Goal: Obtain resource: Download file/media

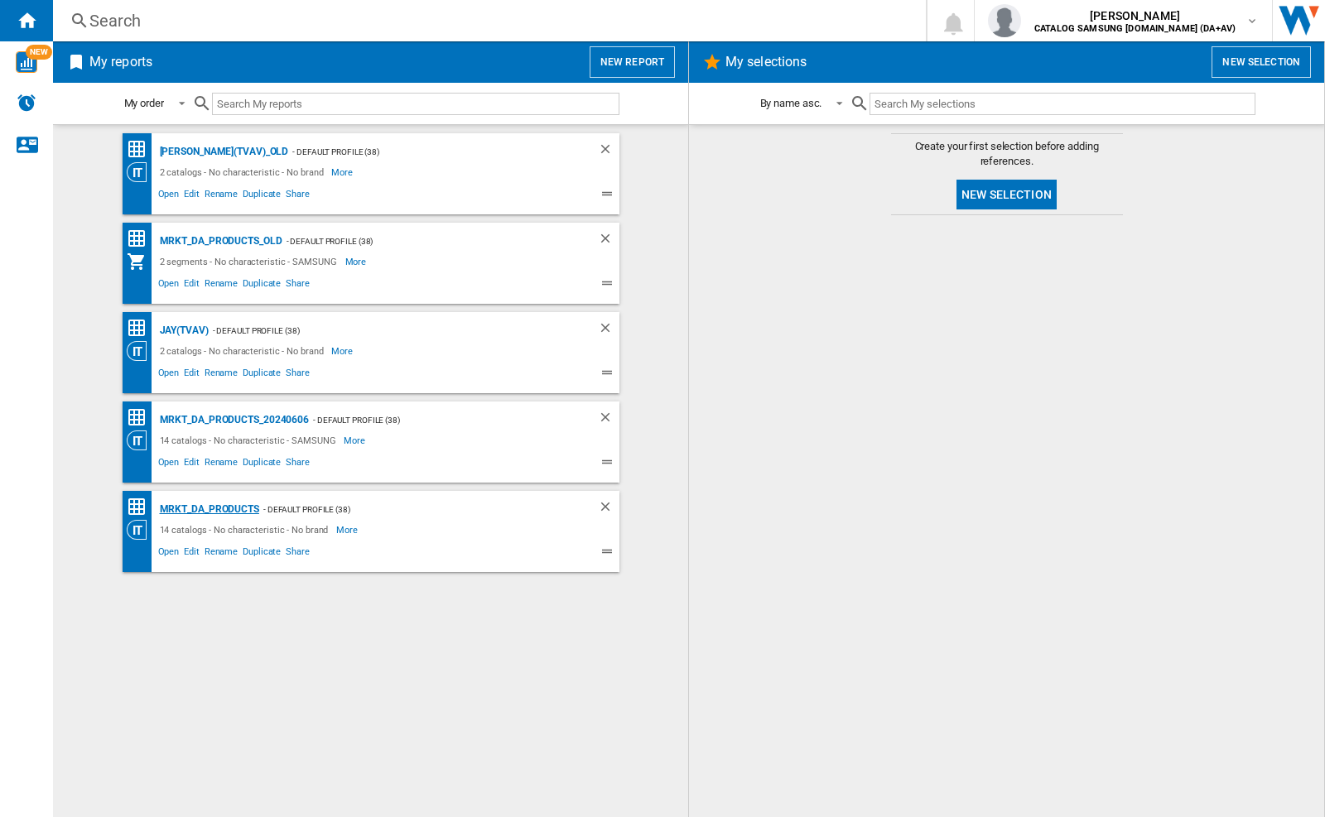
click at [209, 509] on div "MRKT_DA_PRODUCTS" at bounding box center [208, 509] width 104 height 21
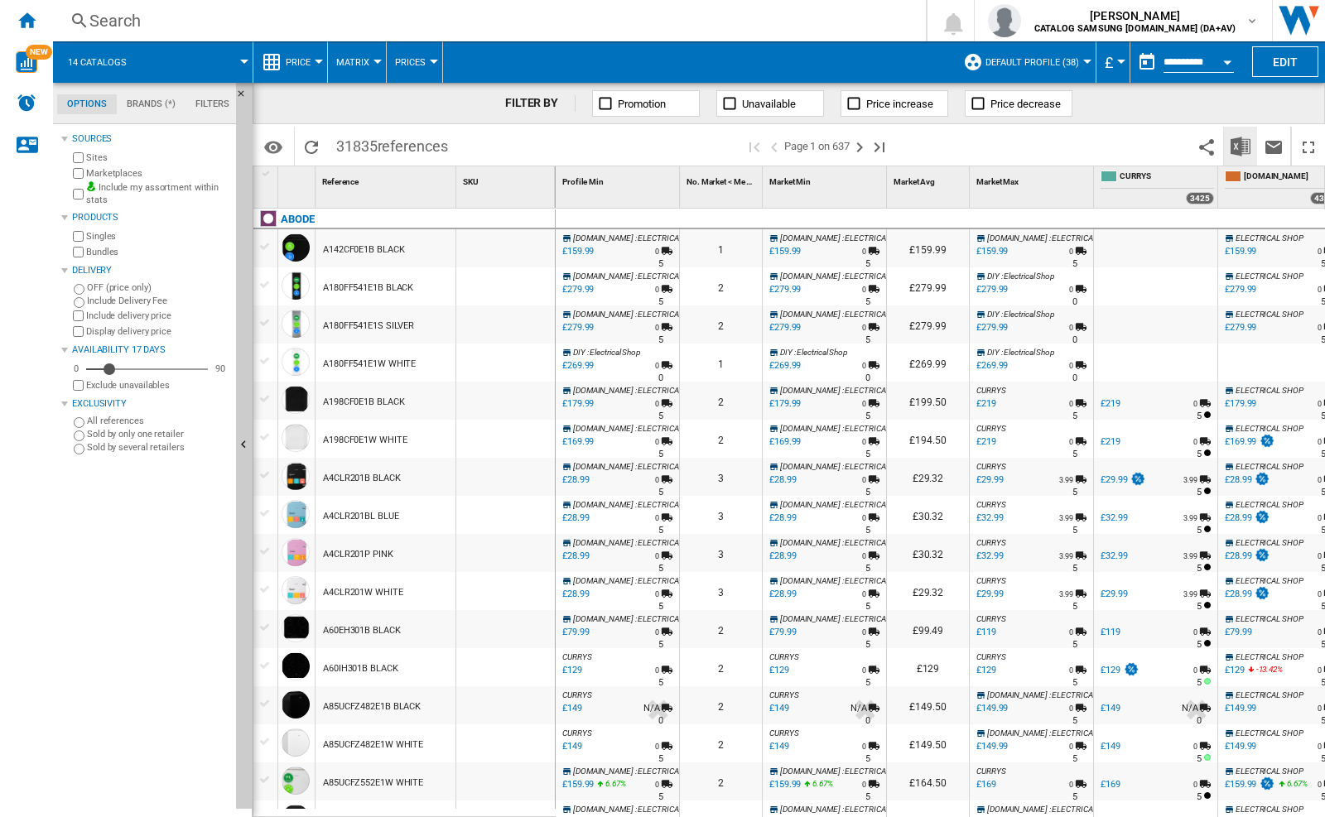
click at [1240, 145] on img "Download in Excel" at bounding box center [1241, 147] width 20 height 20
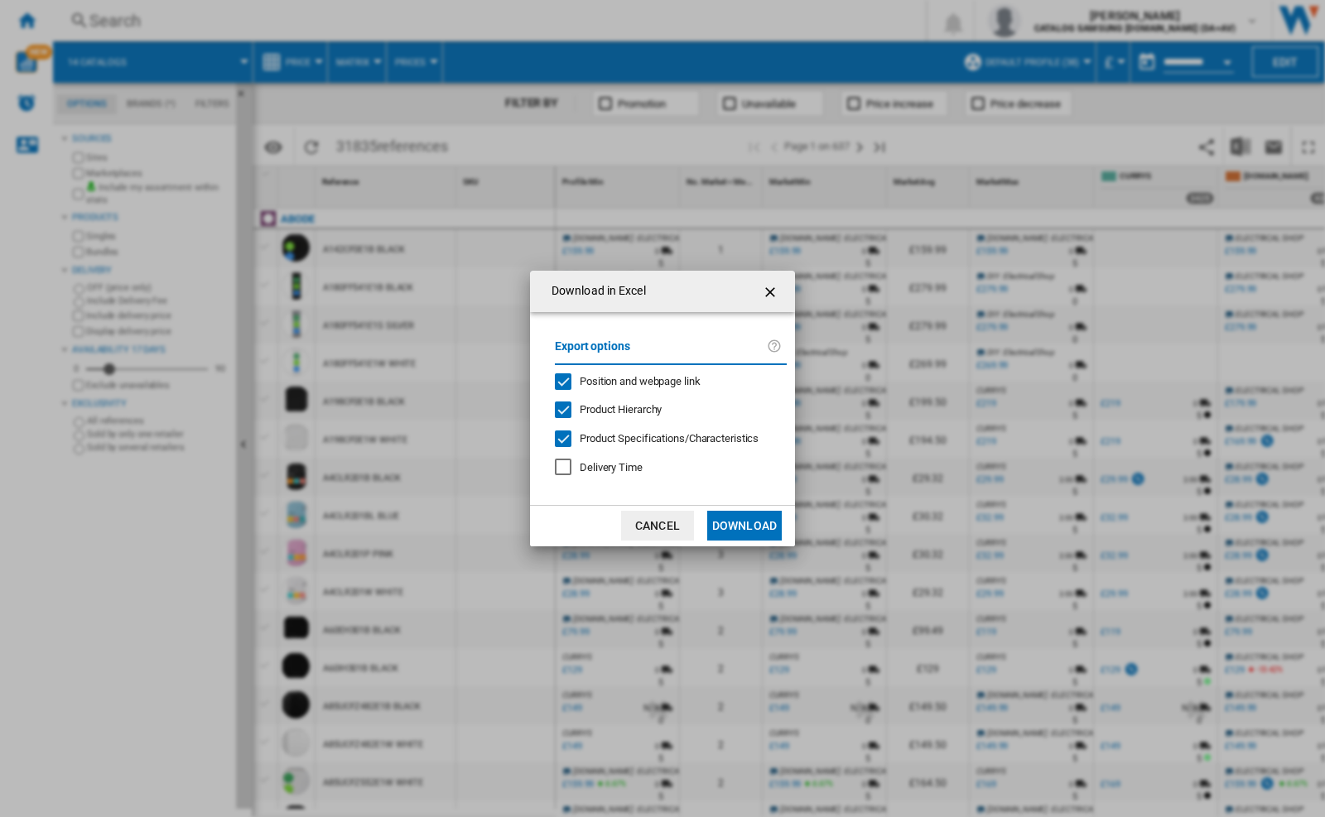
click at [629, 380] on span "Position and webpage link" at bounding box center [640, 381] width 121 height 12
click at [744, 526] on button "Download" at bounding box center [744, 526] width 75 height 30
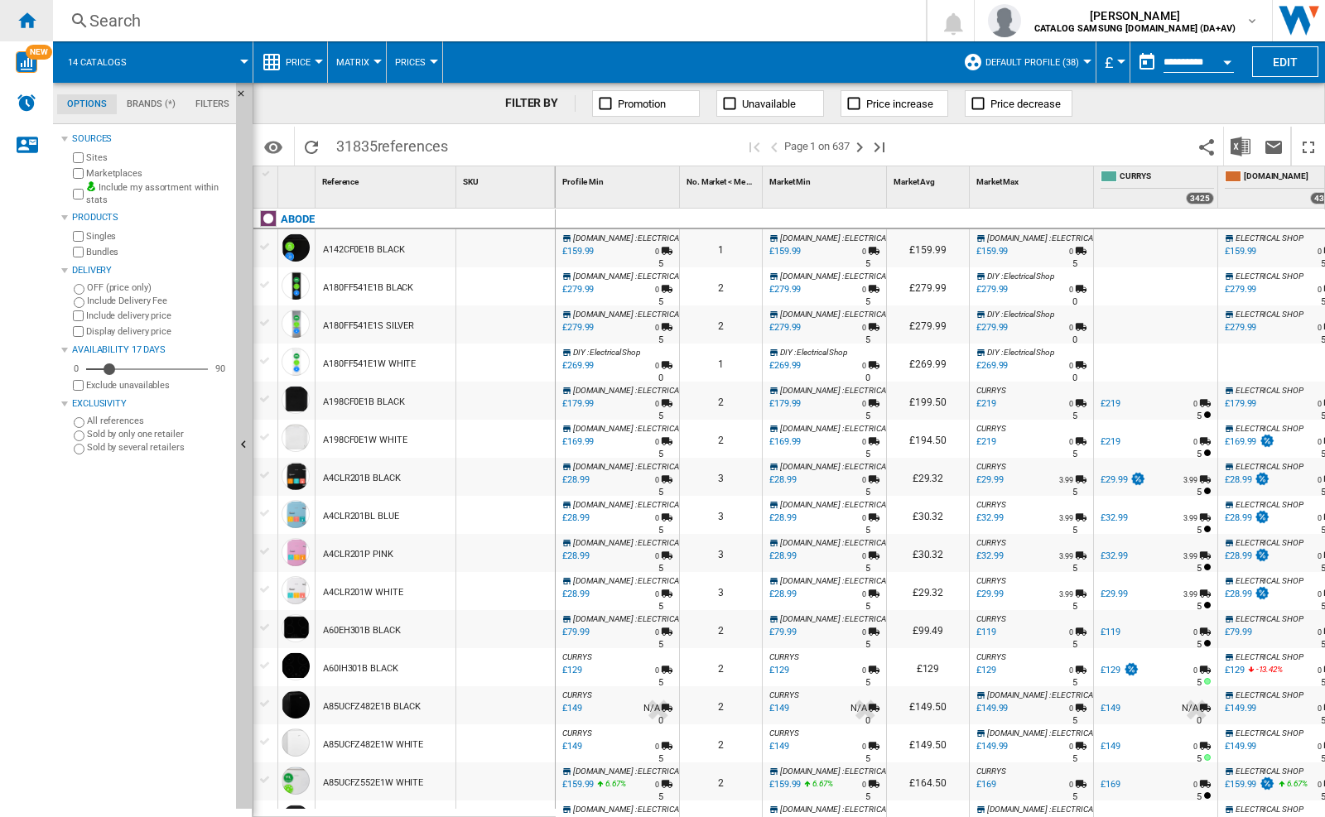
click at [36, 31] on div "Home" at bounding box center [26, 20] width 53 height 41
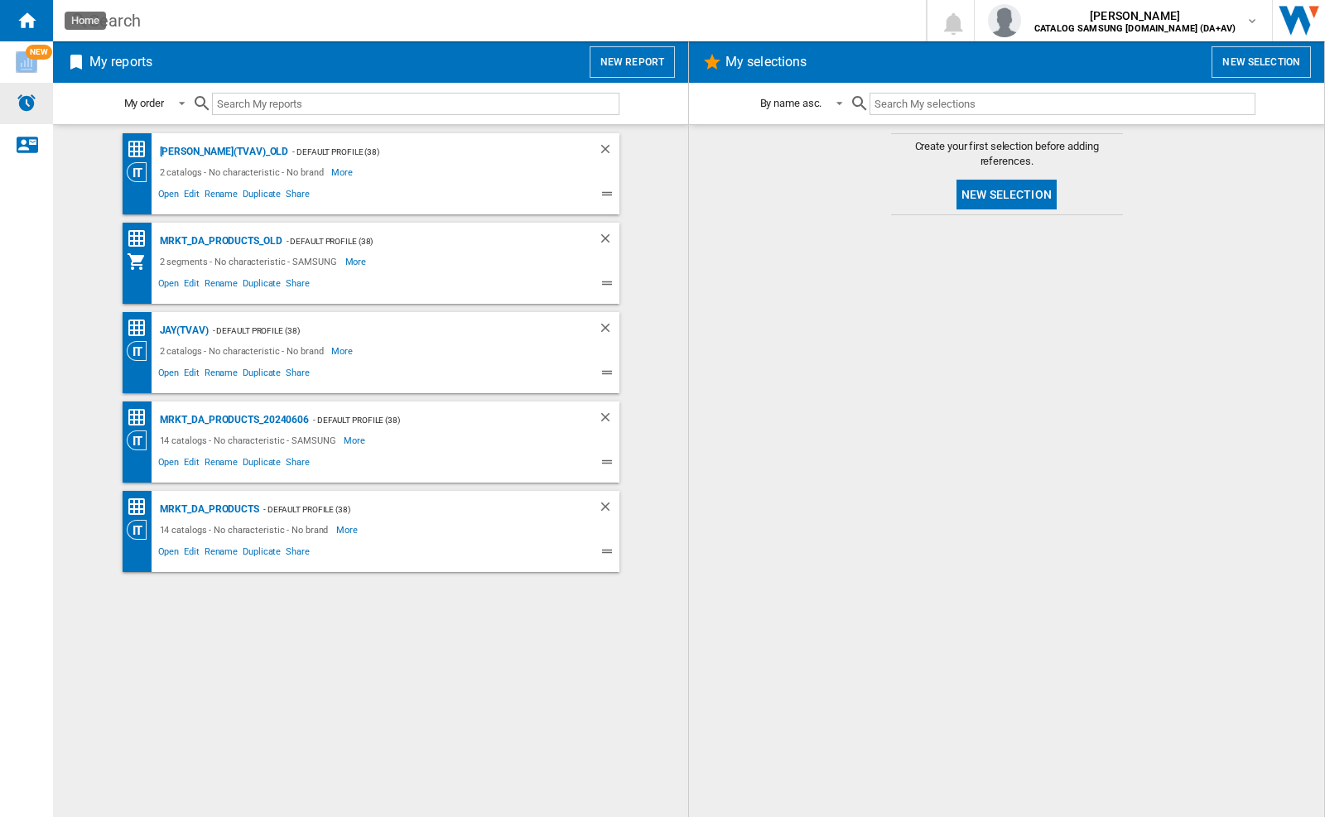
drag, startPoint x: 36, startPoint y: 31, endPoint x: 41, endPoint y: 88, distance: 57.4
click at [41, 88] on div "NEW" at bounding box center [26, 83] width 53 height 166
click at [296, 549] on span "Share" at bounding box center [297, 554] width 29 height 20
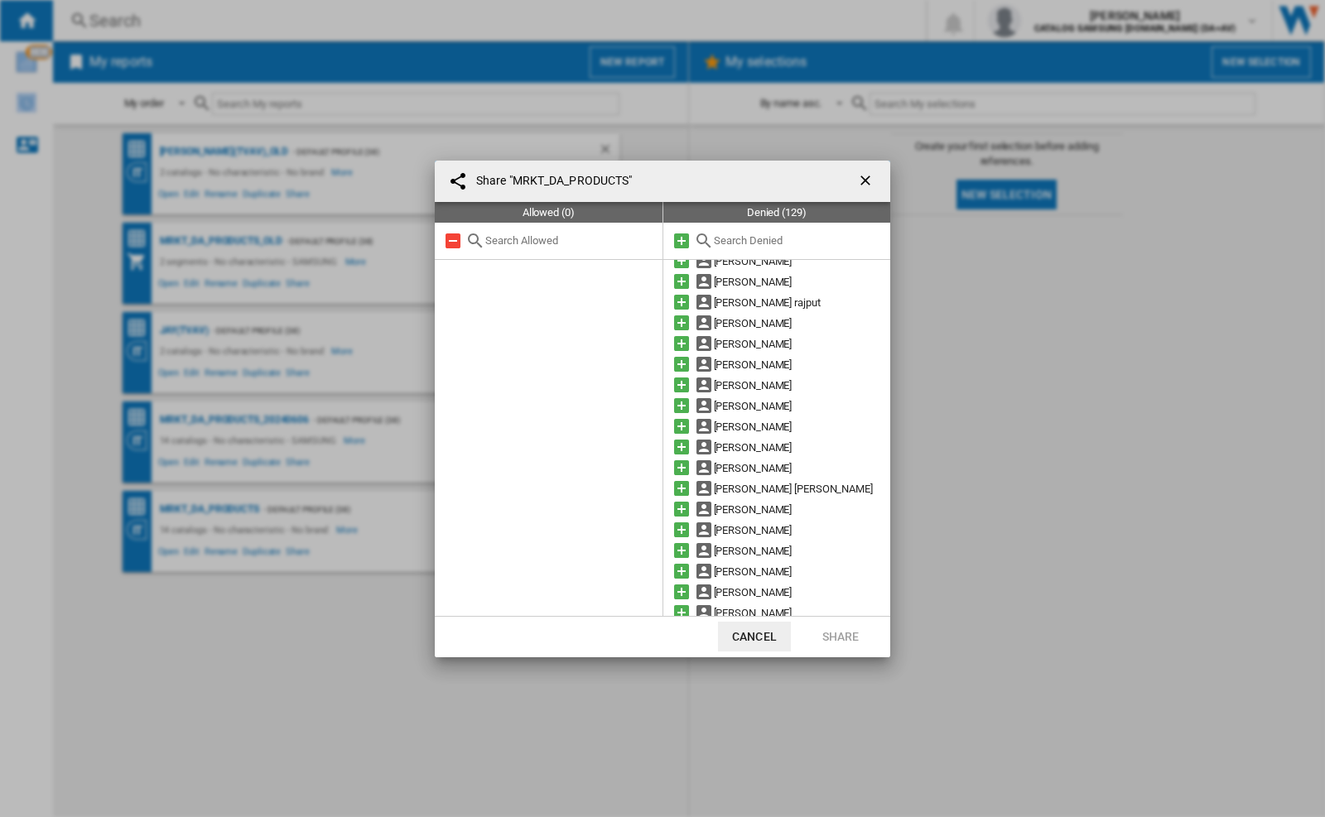
scroll to position [1125, 0]
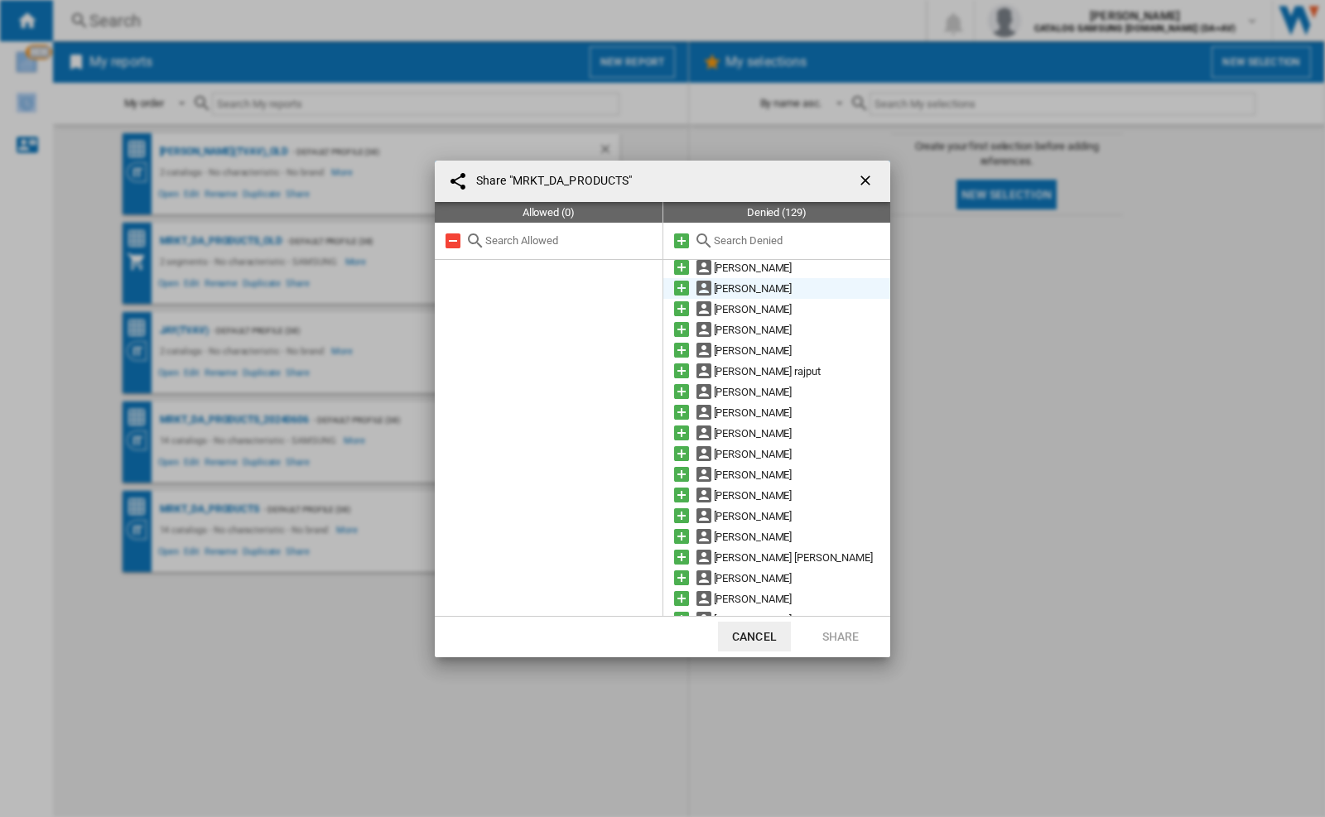
click at [739, 284] on div "[PERSON_NAME]" at bounding box center [802, 288] width 177 height 21
click at [680, 287] on md-icon at bounding box center [682, 288] width 20 height 20
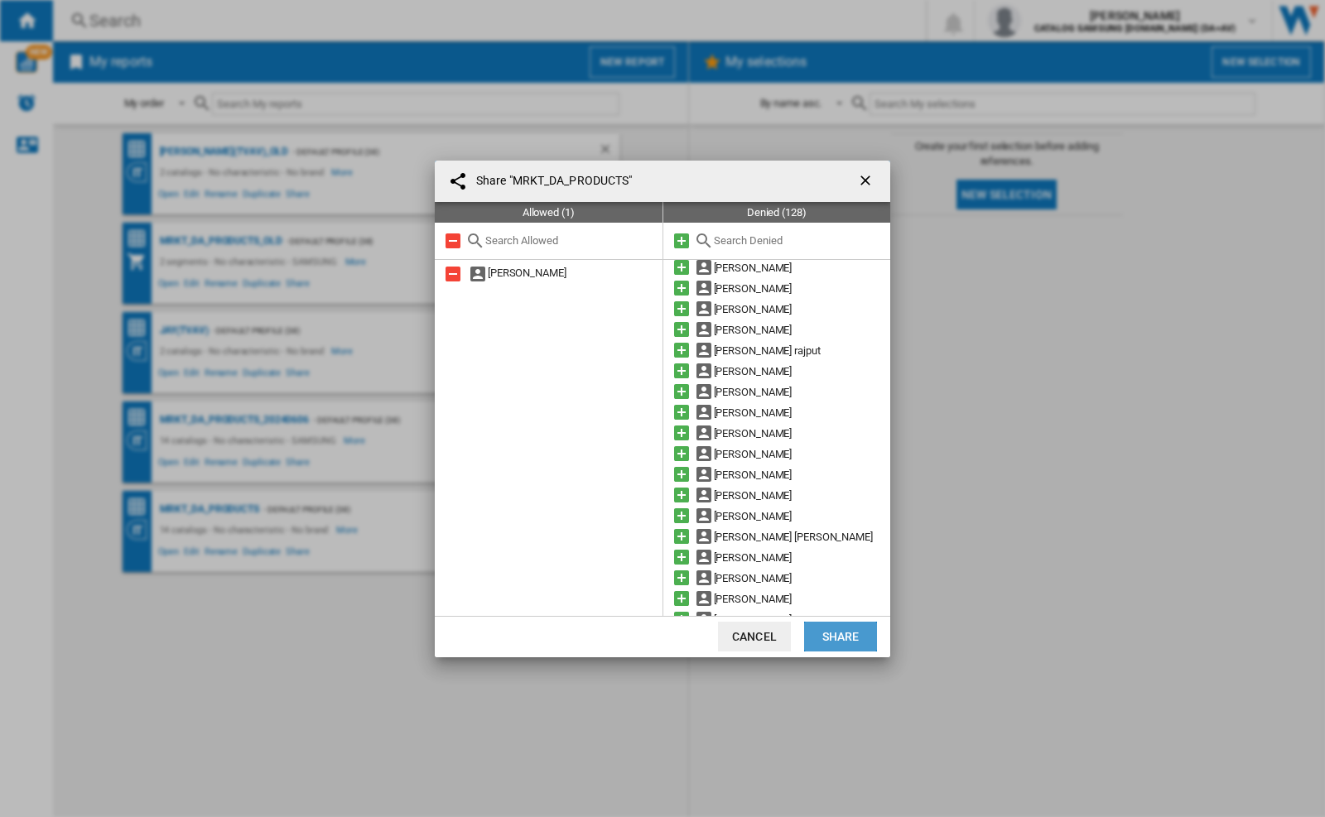
click at [842, 638] on button "Share" at bounding box center [840, 637] width 73 height 30
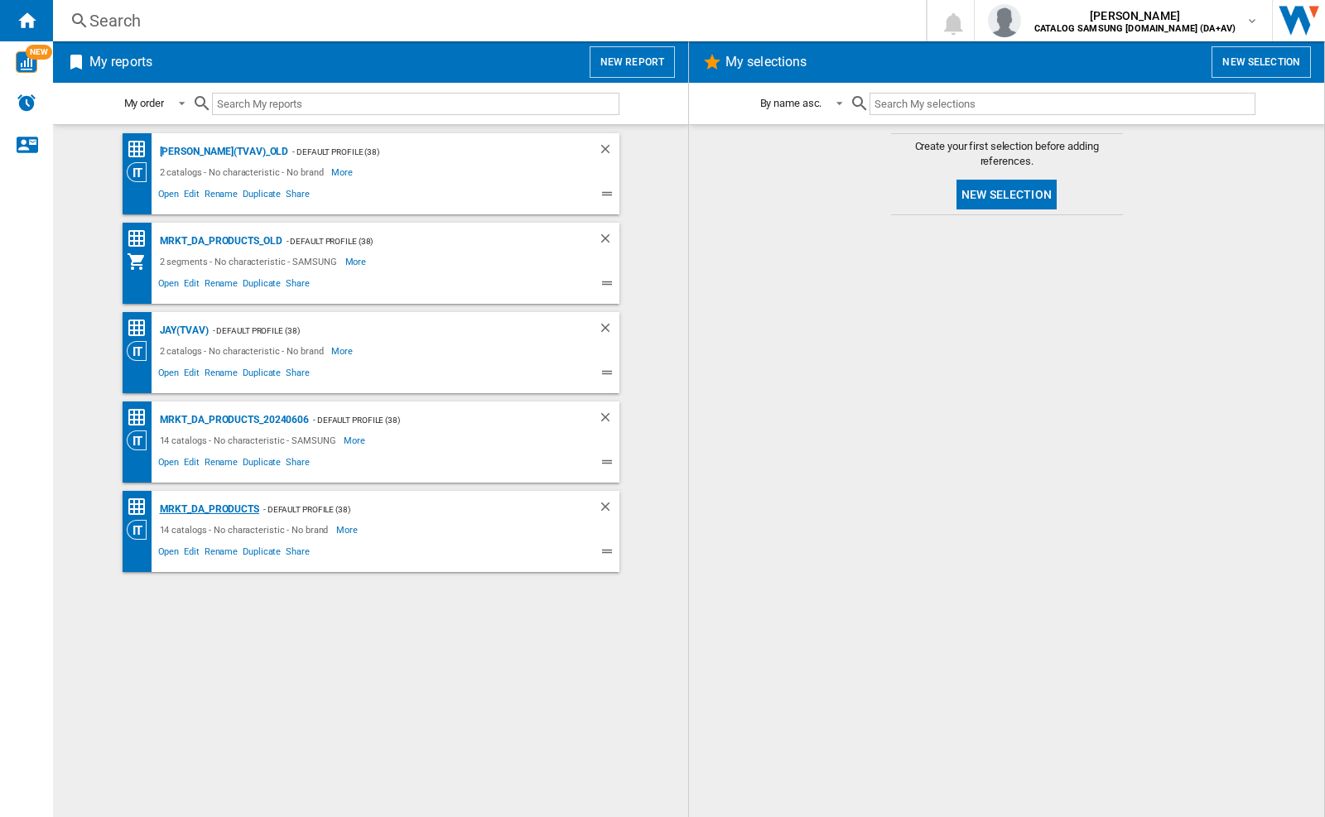
click at [244, 510] on div "MRKT_DA_PRODUCTS" at bounding box center [208, 509] width 104 height 21
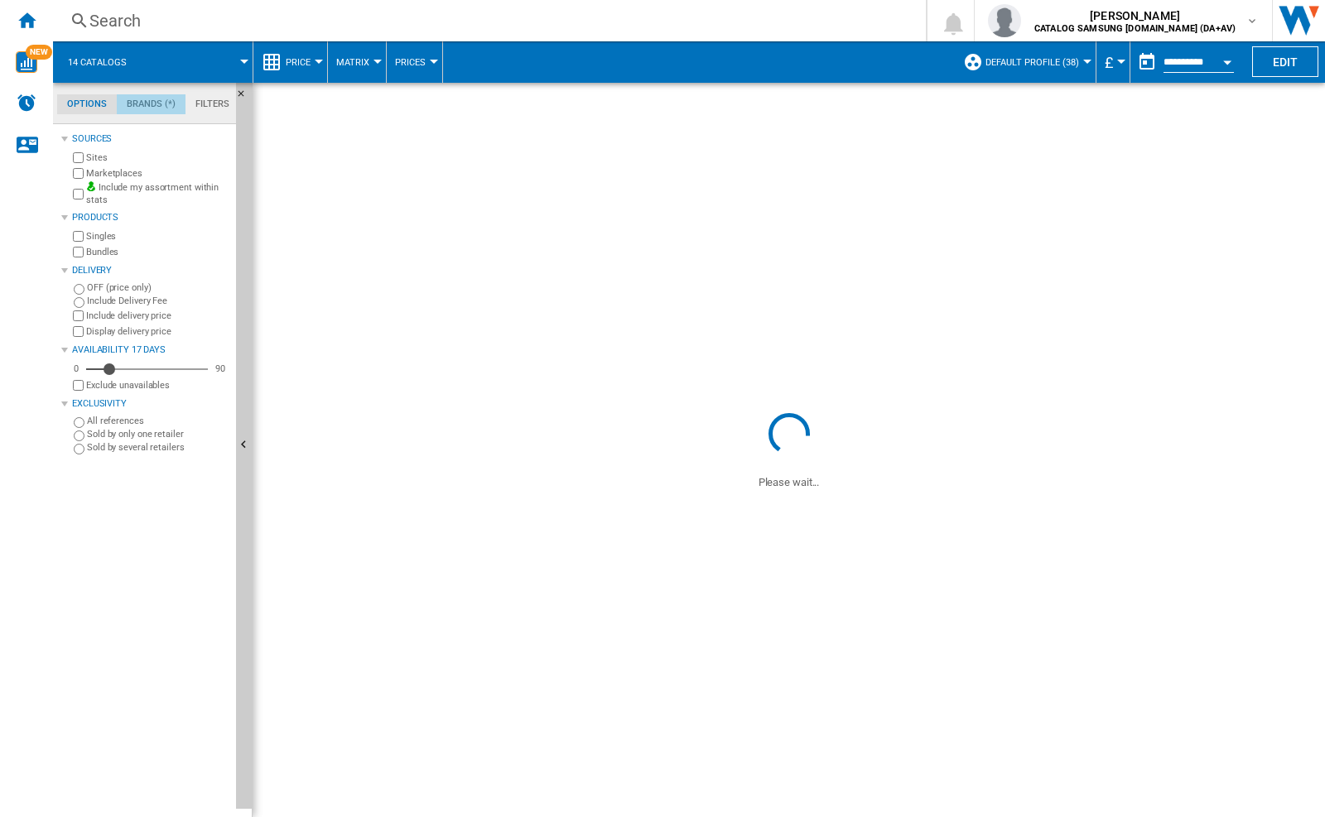
click at [147, 101] on md-tab-item "Brands (*)" at bounding box center [151, 104] width 69 height 20
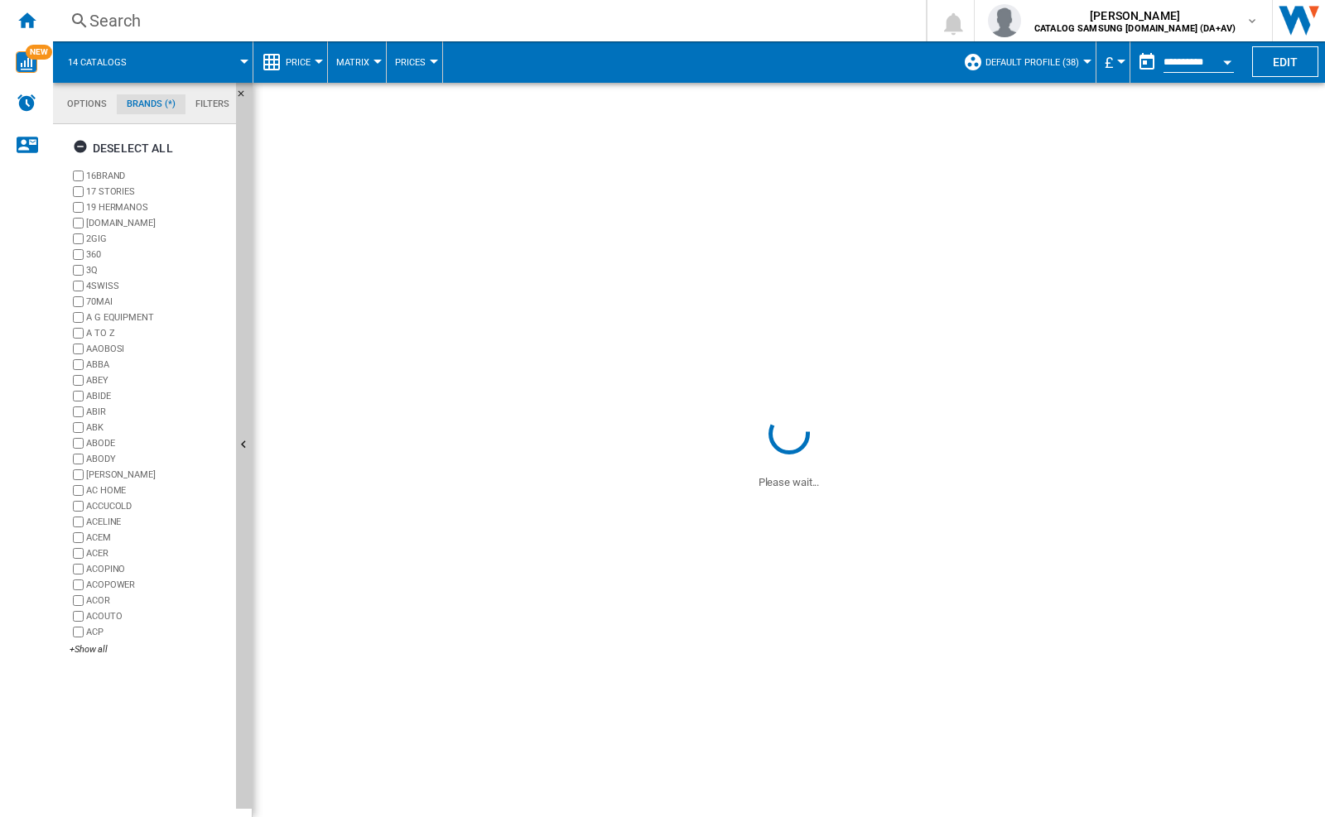
drag, startPoint x: 242, startPoint y: 215, endPoint x: 256, endPoint y: 311, distance: 97.1
click at [256, 311] on div "Options Brands (*) Filters Options Brands (*) Filters Sources Sites Marketplace…" at bounding box center [689, 450] width 1272 height 735
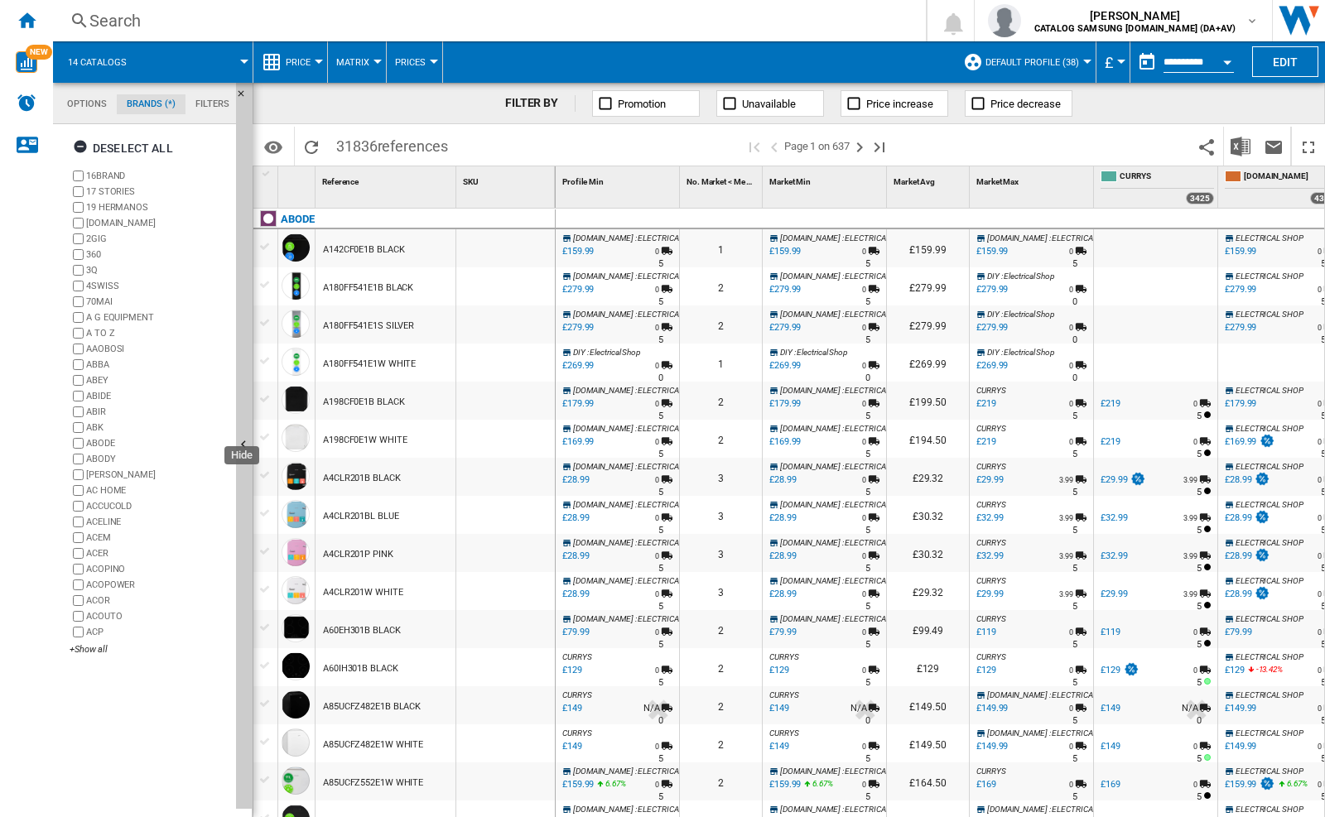
click at [91, 101] on md-tab-item "Options" at bounding box center [87, 104] width 60 height 20
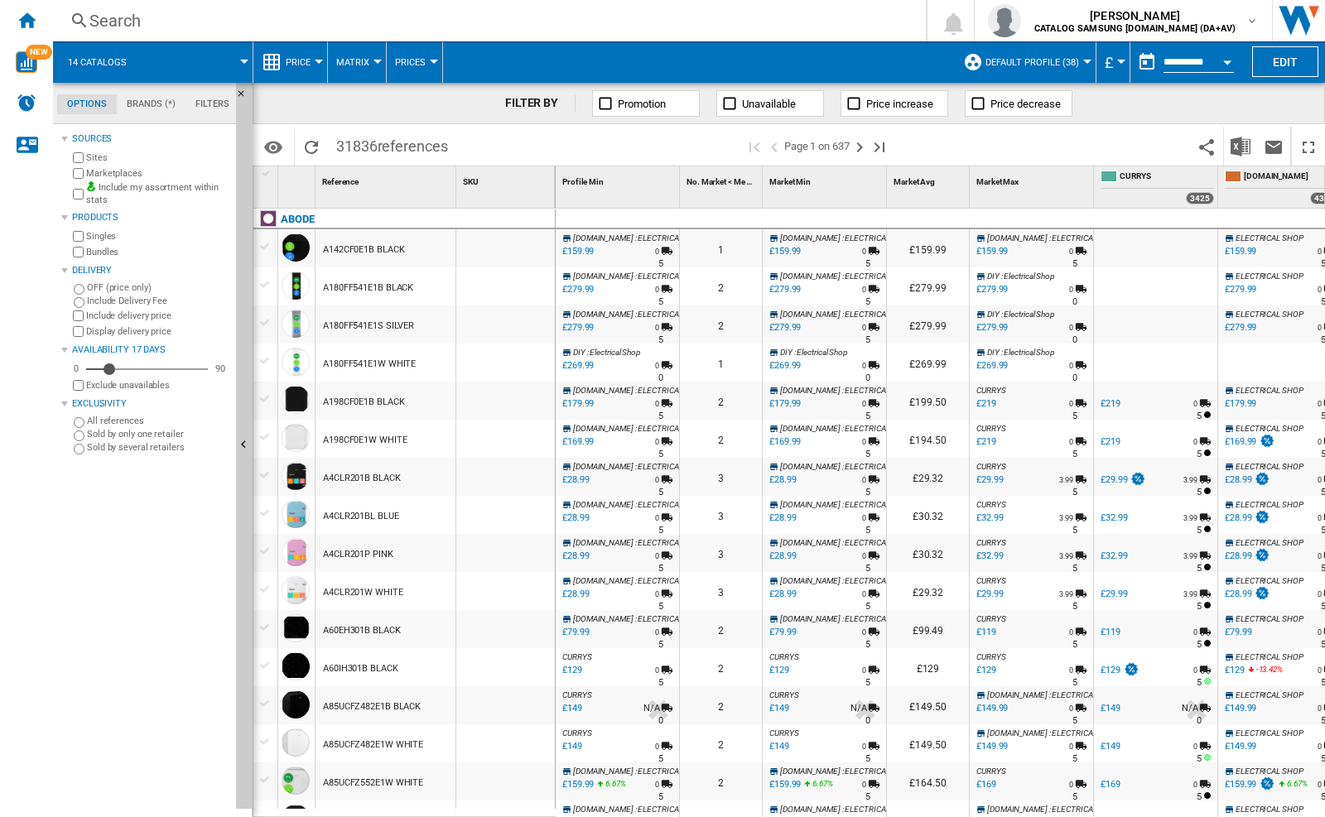
click at [144, 99] on md-tab-item "Brands (*)" at bounding box center [151, 104] width 69 height 20
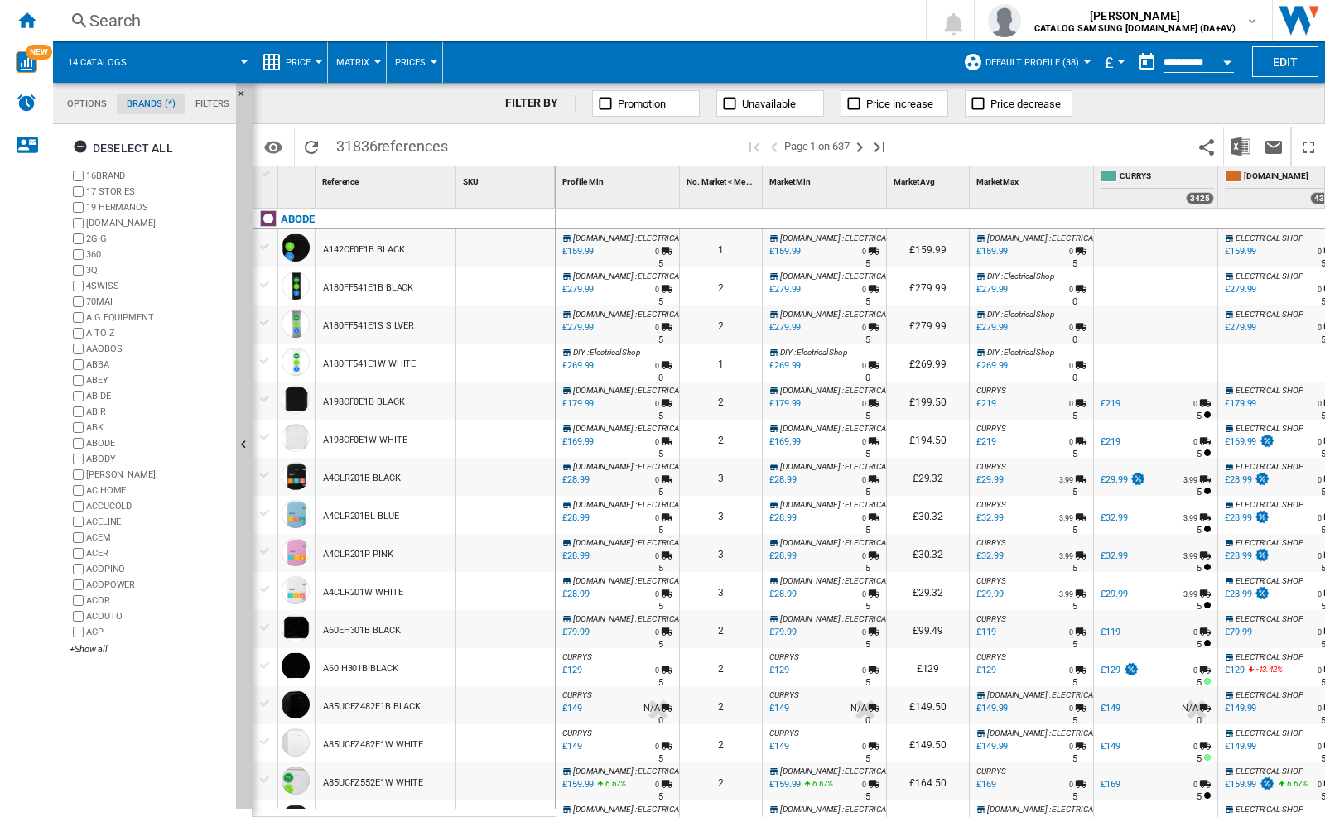
click at [206, 102] on md-tab-item "Filters" at bounding box center [212, 104] width 54 height 20
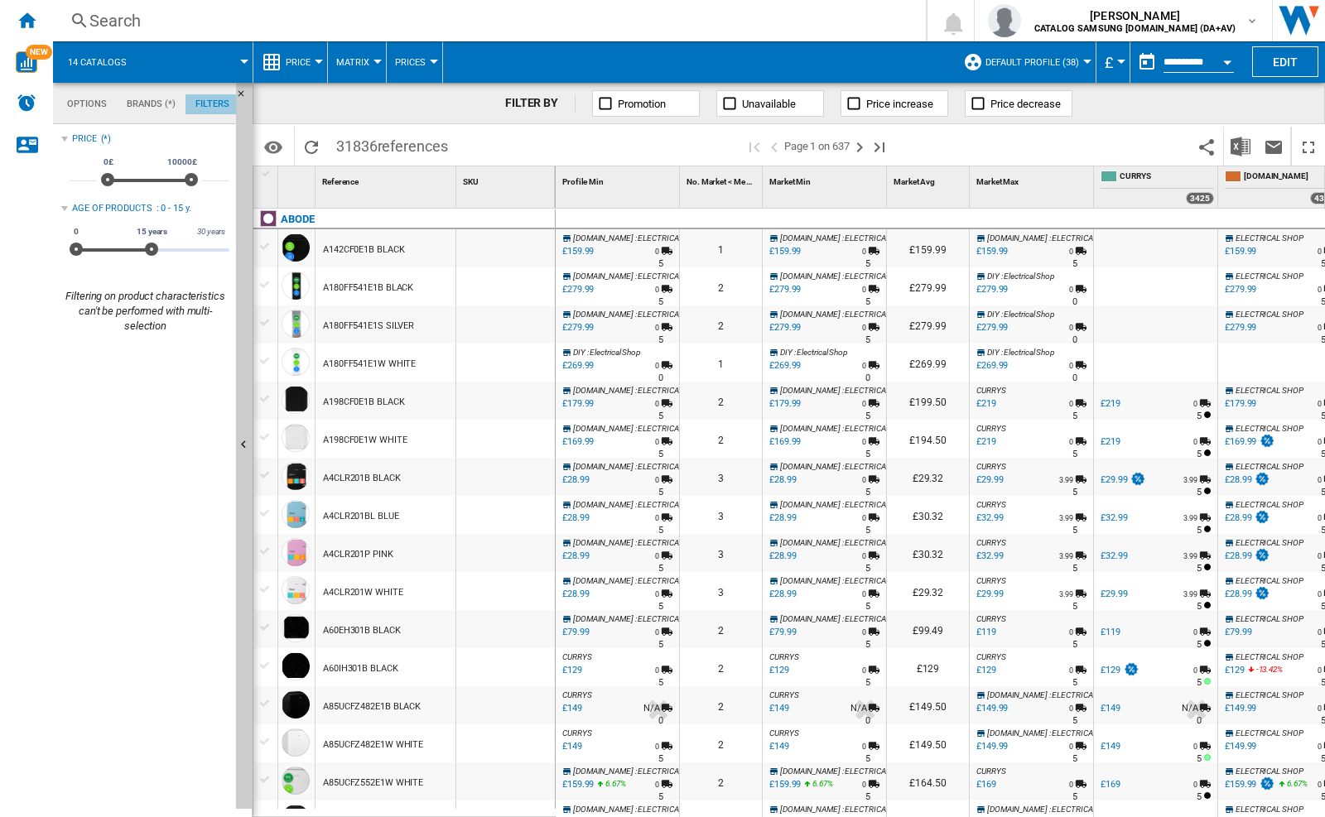
scroll to position [108, 0]
click at [152, 103] on md-tab-item "Brands (*)" at bounding box center [151, 104] width 69 height 20
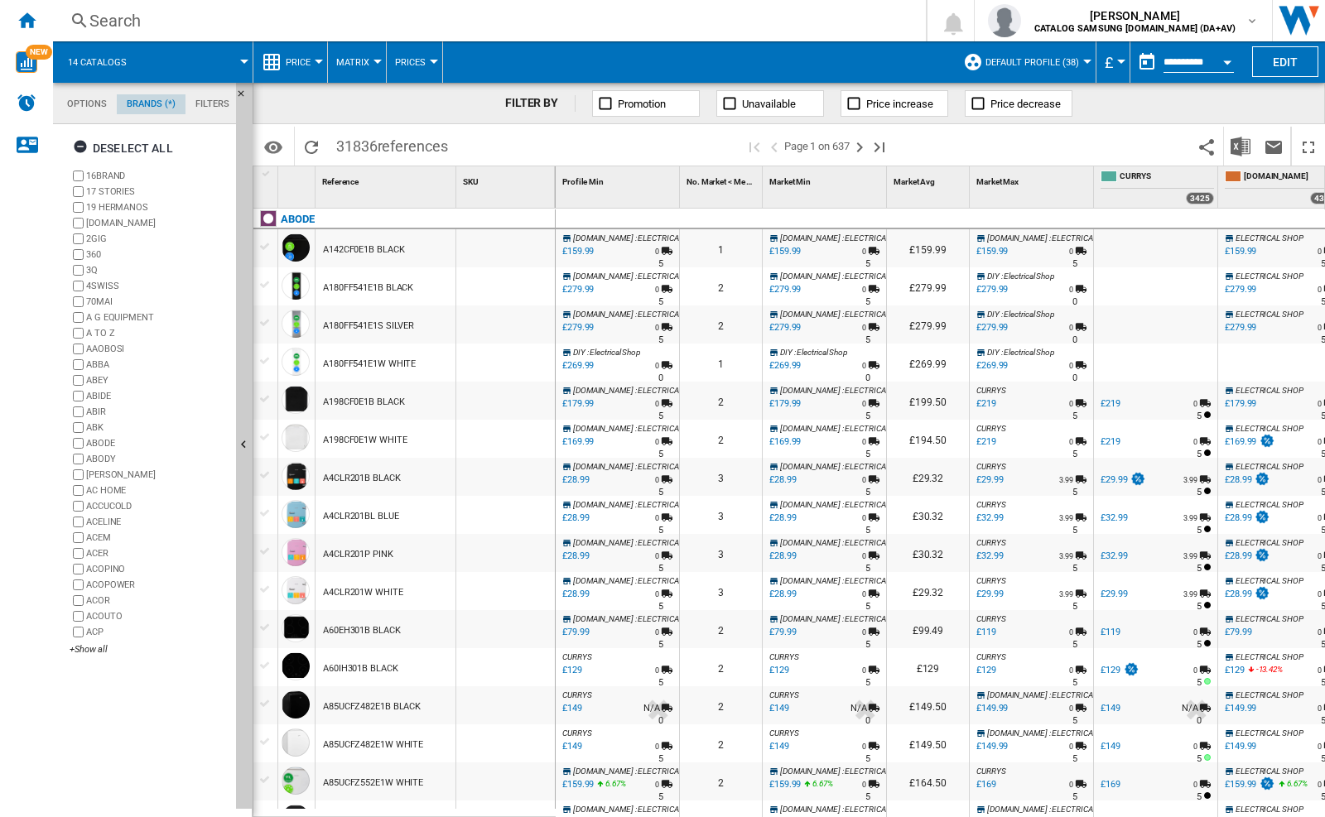
scroll to position [64, 0]
click at [246, 240] on button "Hide" at bounding box center [244, 446] width 17 height 726
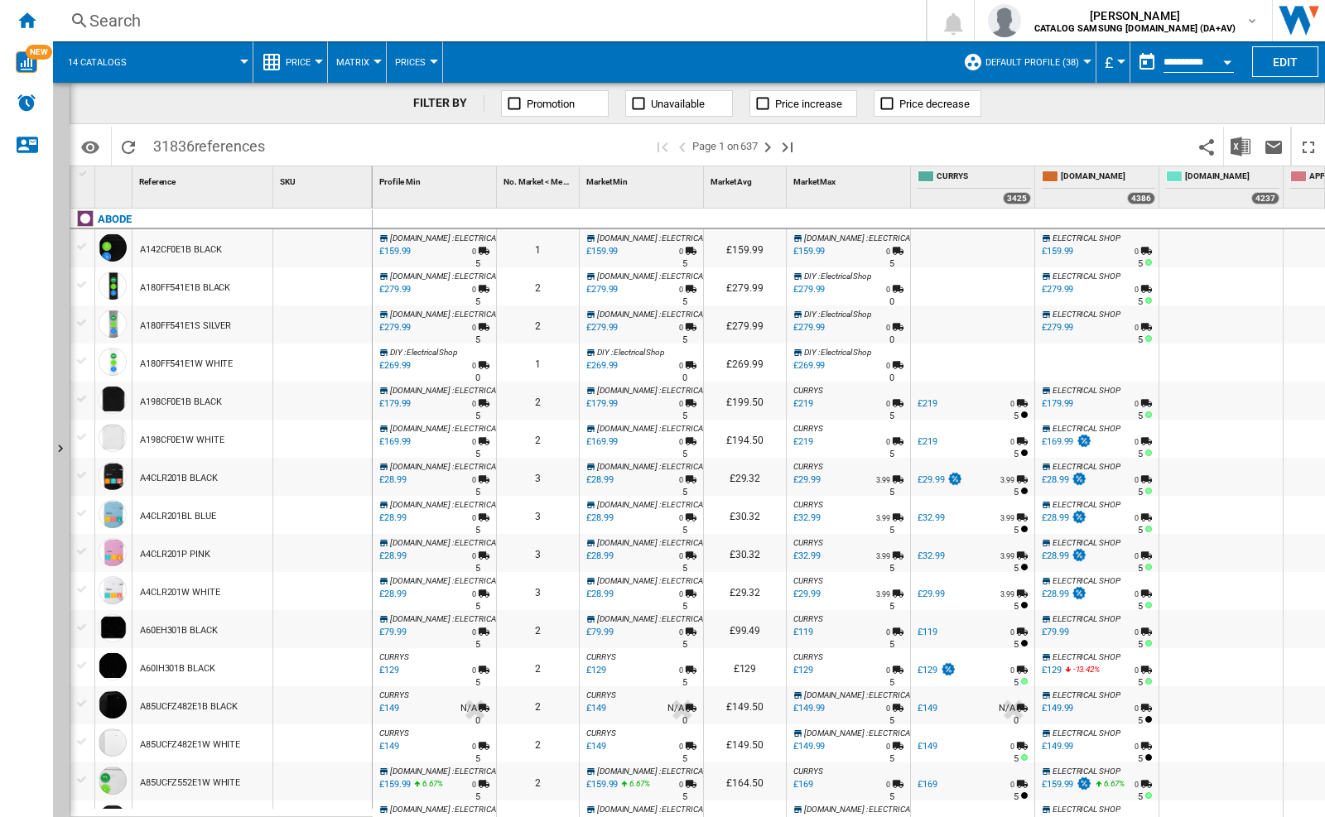
drag, startPoint x: 246, startPoint y: 256, endPoint x: 245, endPoint y: 273, distance: 17.4
click at [19, 62] on img "WiseCard" at bounding box center [27, 62] width 22 height 22
click at [33, 22] on ng-md-icon "Home" at bounding box center [27, 20] width 20 height 20
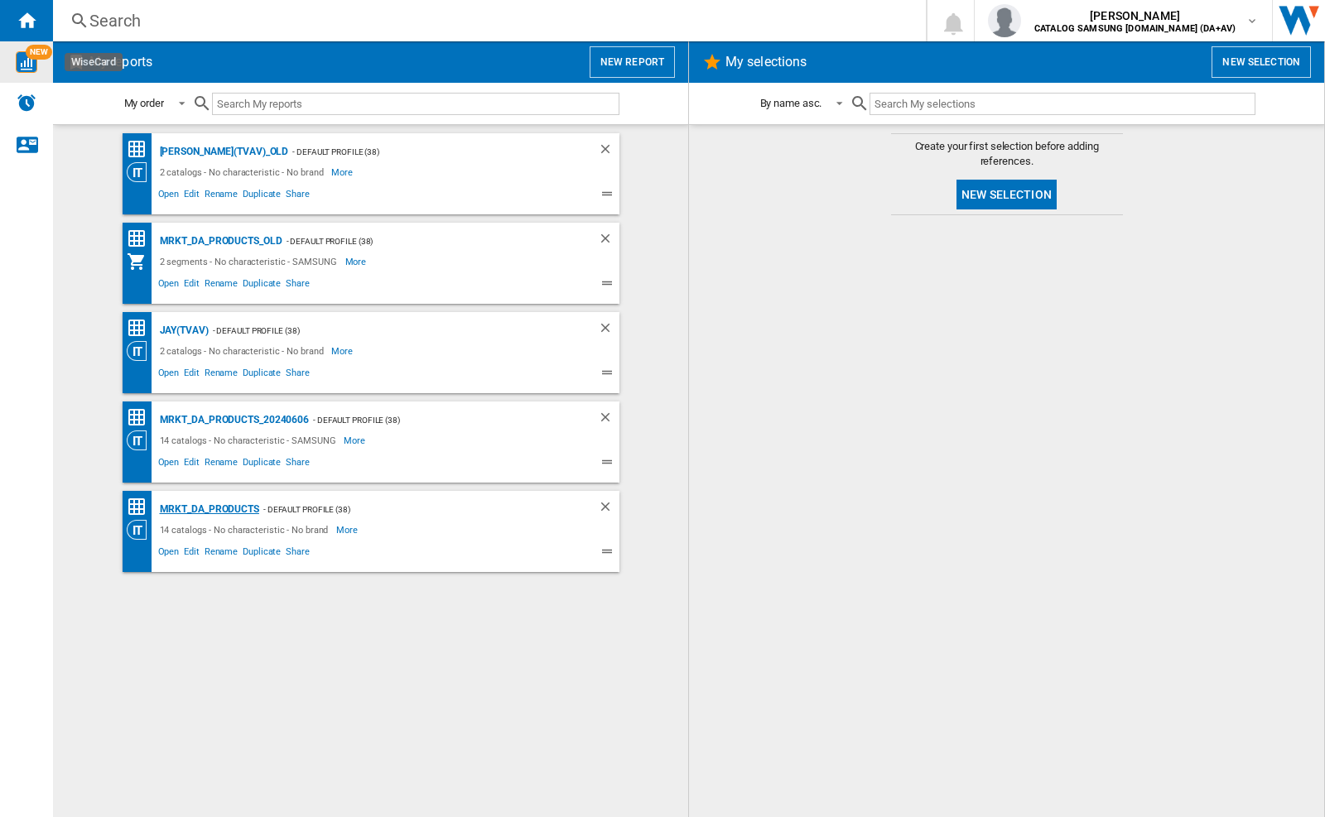
click at [237, 501] on div "MRKT_DA_PRODUCTS" at bounding box center [208, 509] width 104 height 21
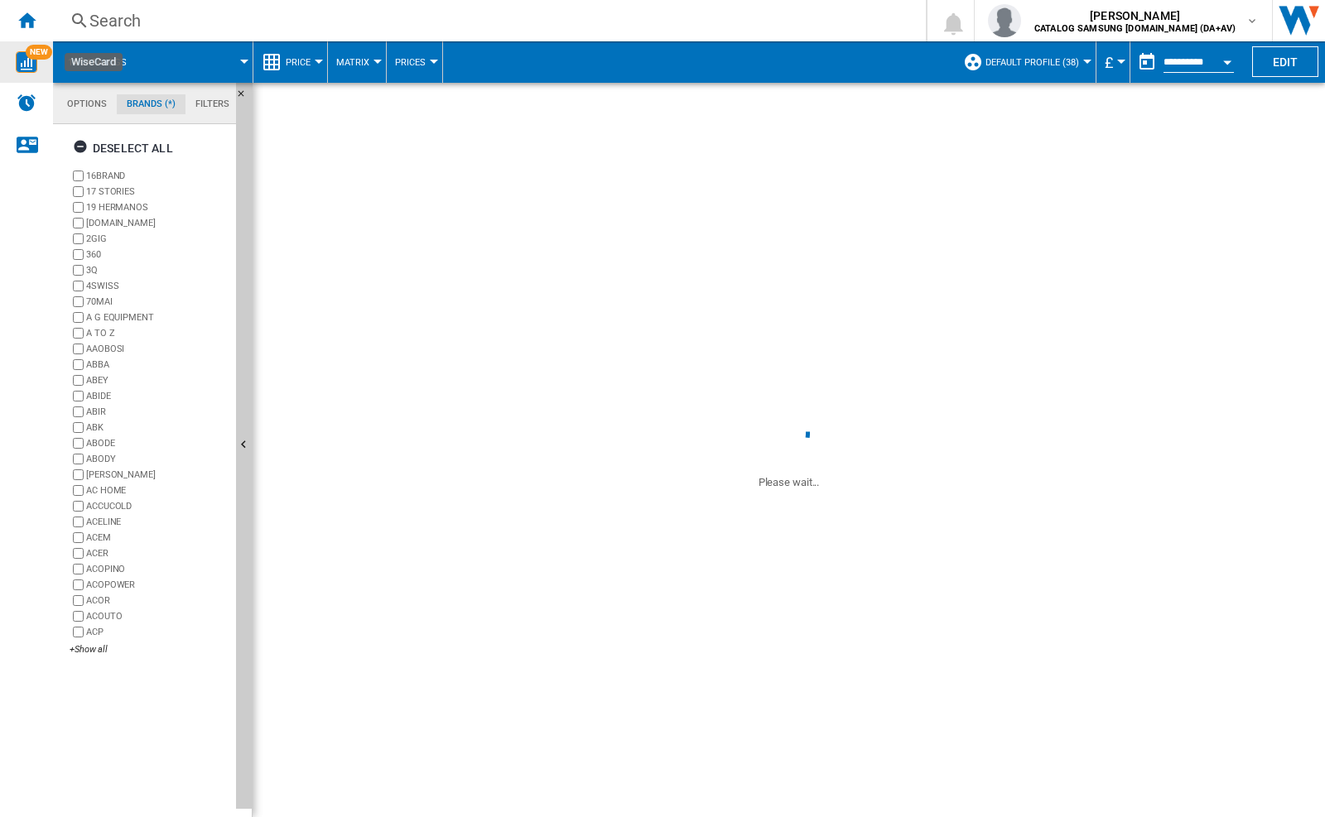
drag, startPoint x: 243, startPoint y: 253, endPoint x: 253, endPoint y: 302, distance: 49.7
click at [253, 302] on div "Options Brands (*) Filters Options Brands (*) Filters Sources Sites Marketplace…" at bounding box center [689, 450] width 1272 height 735
click at [94, 648] on div "+Show all" at bounding box center [150, 649] width 160 height 12
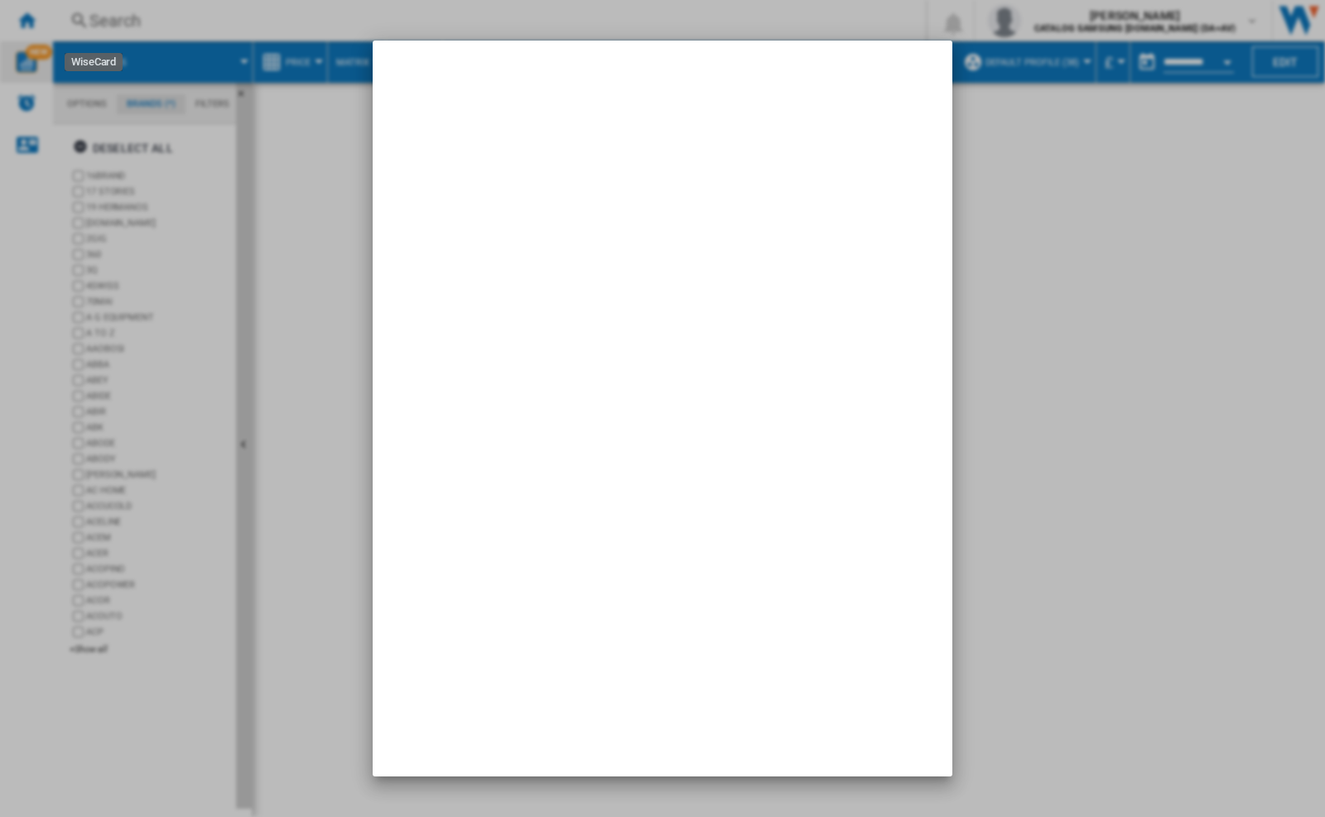
click at [295, 180] on div at bounding box center [662, 408] width 1325 height 817
click at [1028, 558] on div at bounding box center [662, 408] width 1325 height 817
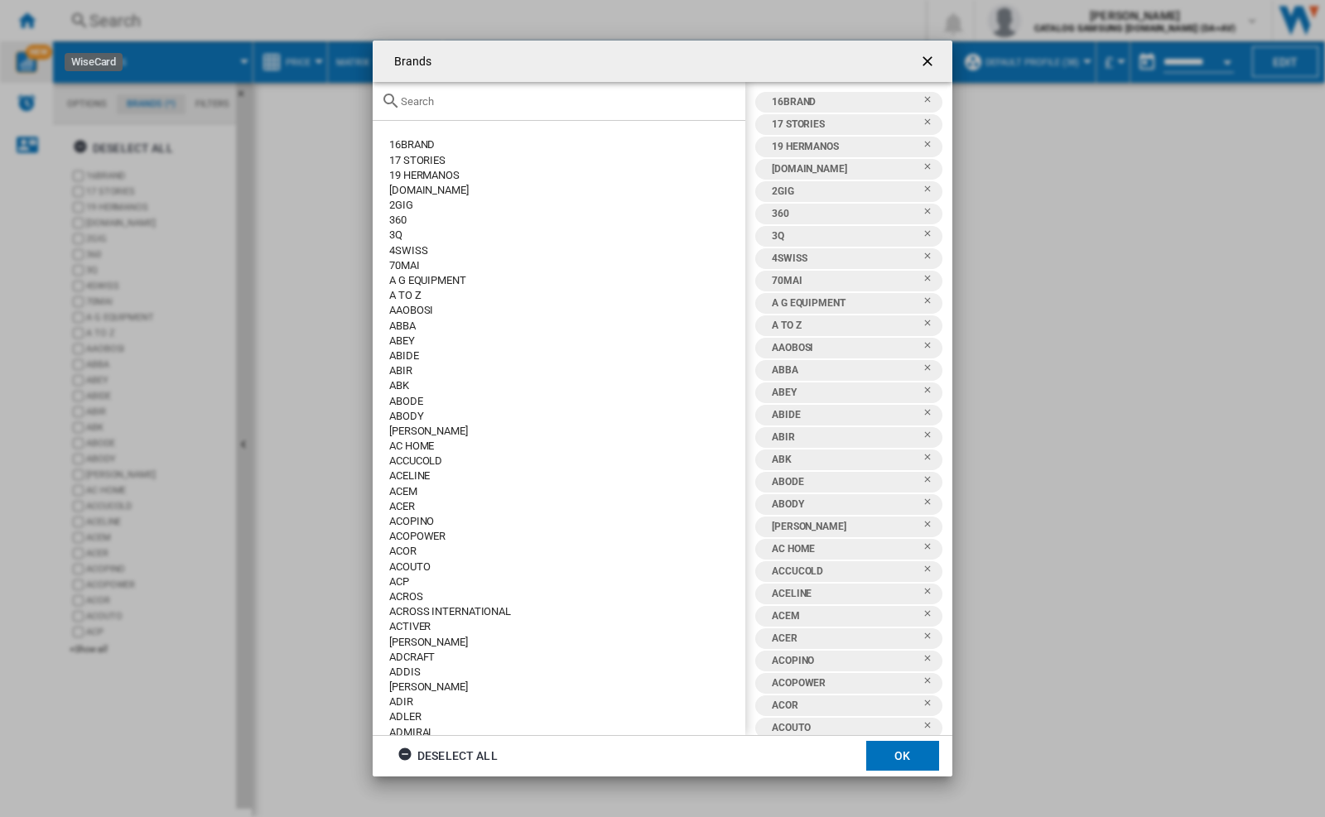
click at [920, 60] on ng-md-icon "getI18NText('BUTTONS.CLOSE_DIALOG')" at bounding box center [929, 63] width 20 height 20
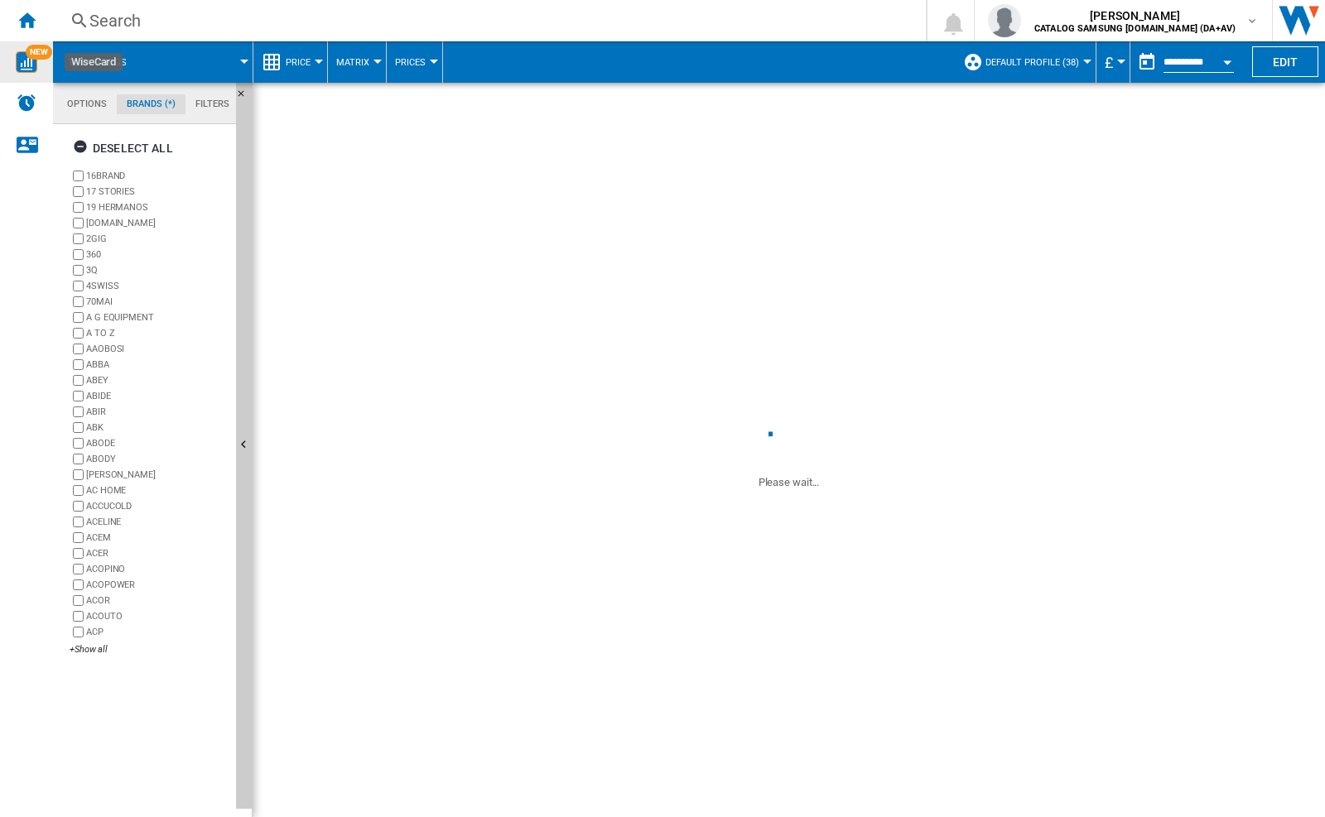
click at [216, 104] on md-tab-item "Filters" at bounding box center [212, 104] width 54 height 20
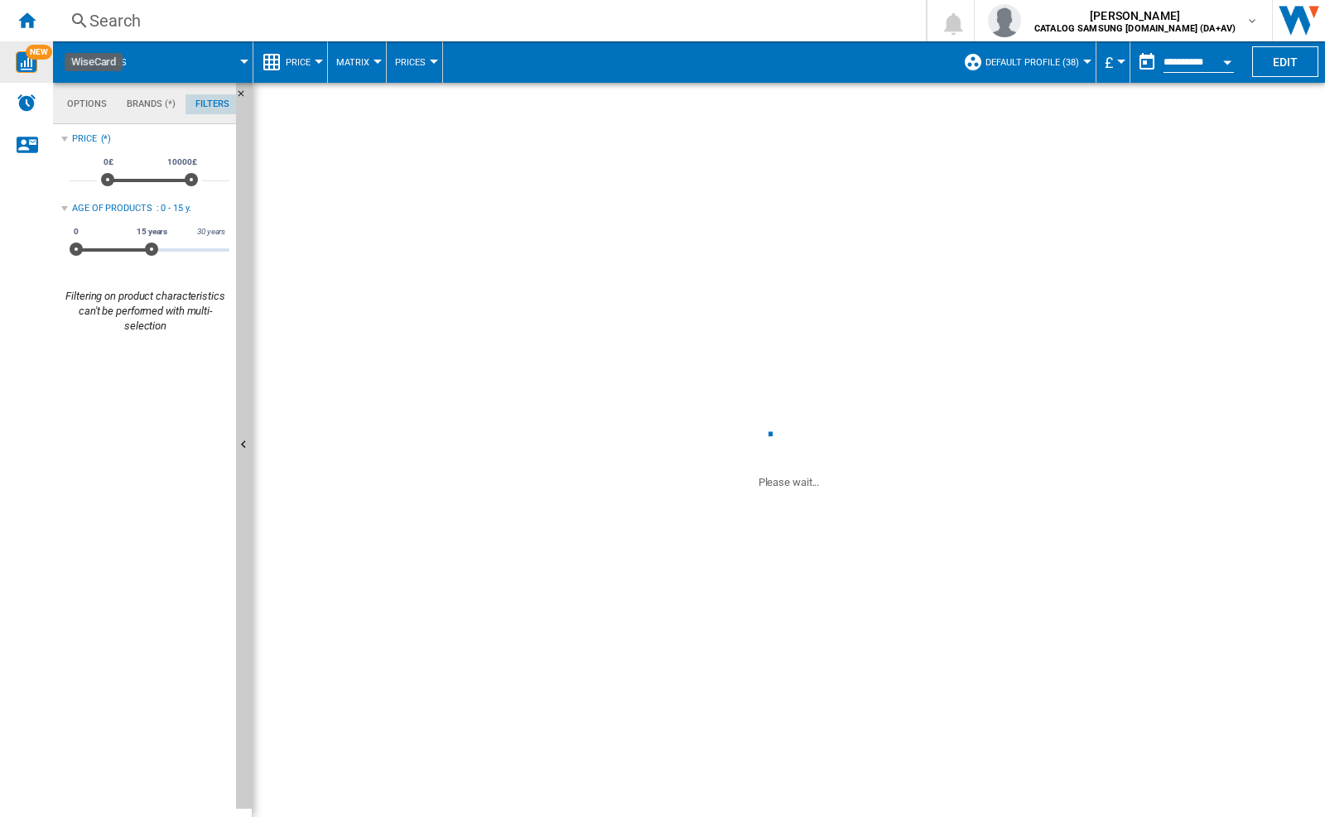
scroll to position [108, 0]
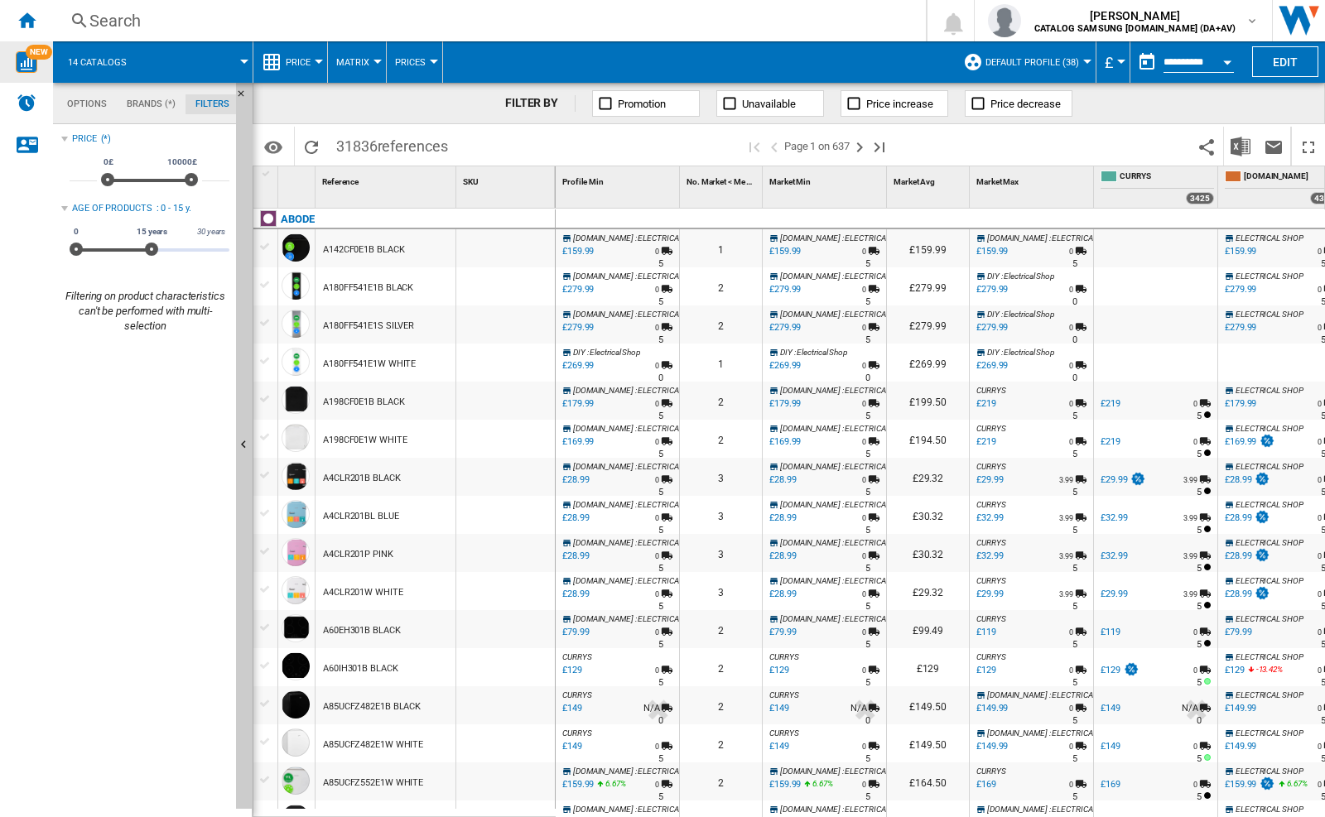
click at [88, 104] on md-tab-item "Options" at bounding box center [87, 104] width 60 height 20
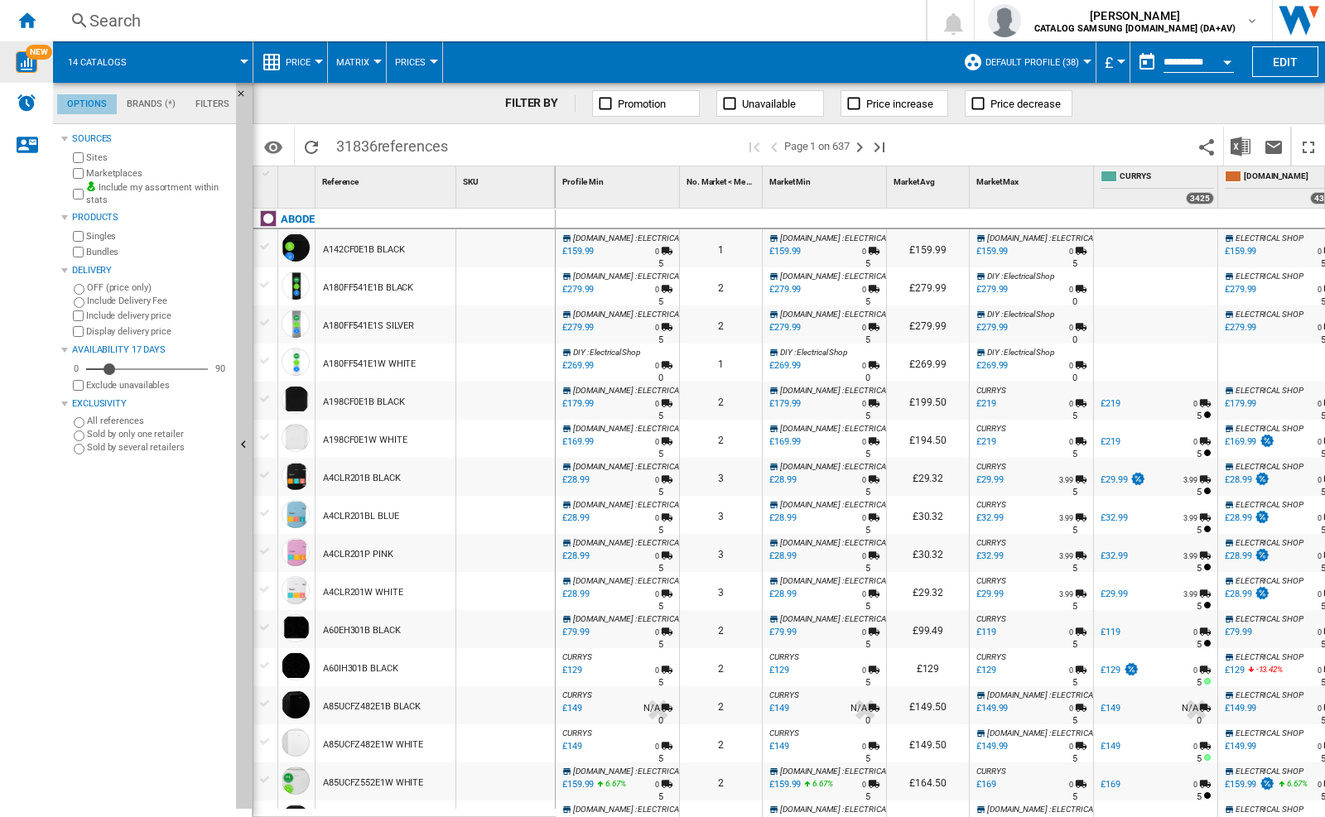
scroll to position [20, 0]
click at [92, 104] on md-tab-item "Options" at bounding box center [87, 104] width 60 height 20
click at [99, 105] on md-tab-item "Options" at bounding box center [87, 104] width 60 height 20
click at [1308, 403] on div "ELECTRICAL SHOP -1.0 % £179.99 % N/A 0 N/A 5 ELECTRICAL SHOP" at bounding box center [1279, 405] width 117 height 38
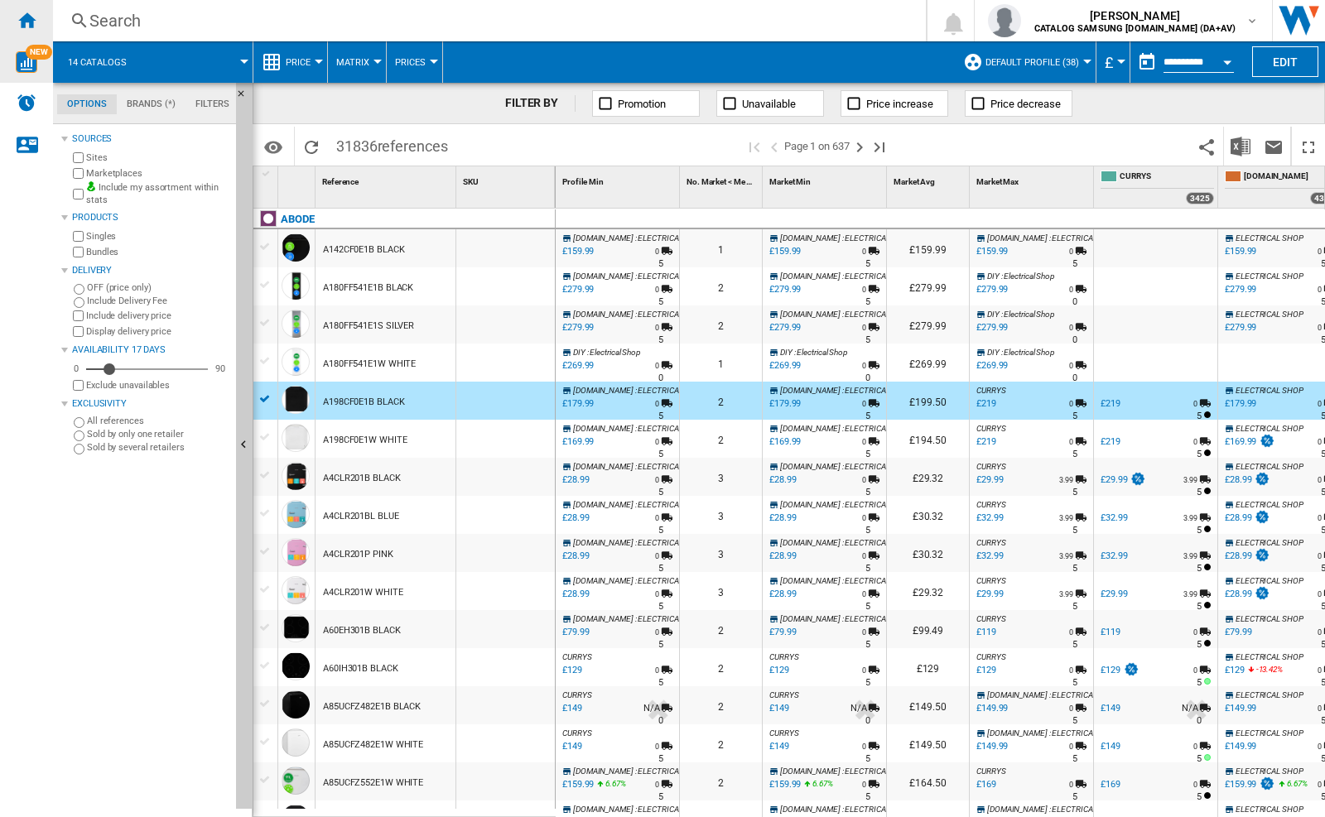
click at [26, 10] on ng-md-icon "Home" at bounding box center [27, 20] width 20 height 20
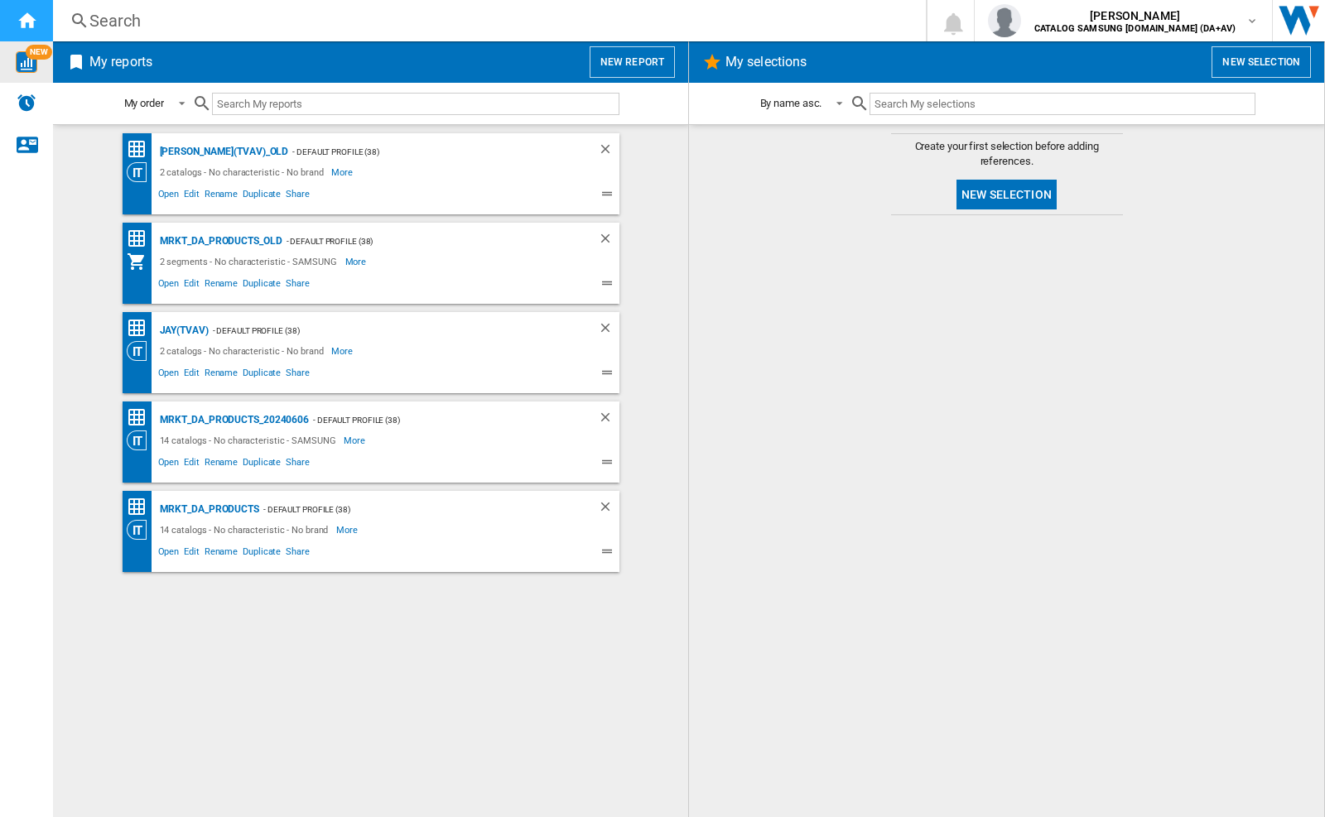
click at [28, 21] on ng-md-icon "Home" at bounding box center [27, 20] width 20 height 20
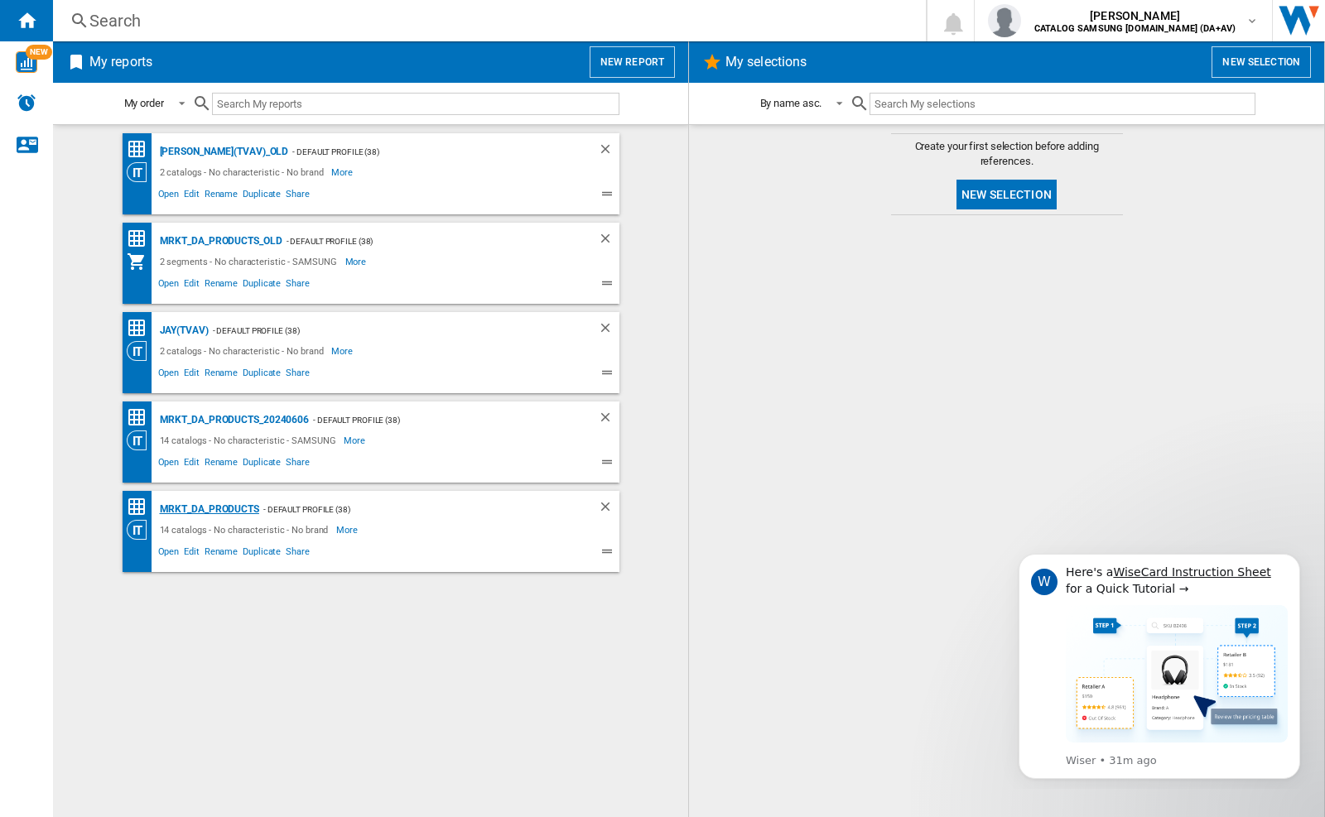
click at [237, 504] on div "MRKT_DA_PRODUCTS" at bounding box center [208, 509] width 104 height 21
